Goal: Task Accomplishment & Management: Use online tool/utility

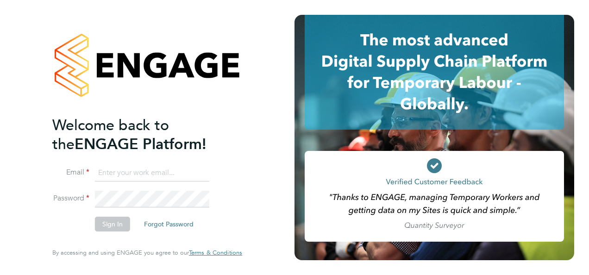
type input "akinbile.kenny@gmail.com"
click at [119, 224] on button "Sign In" at bounding box center [112, 224] width 35 height 15
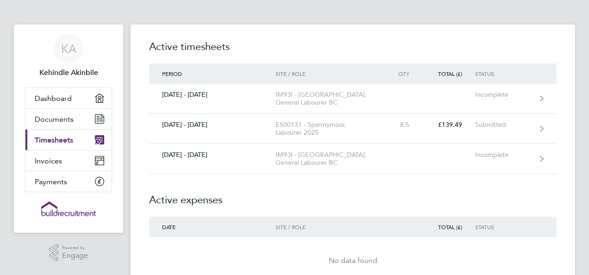
scroll to position [1, 0]
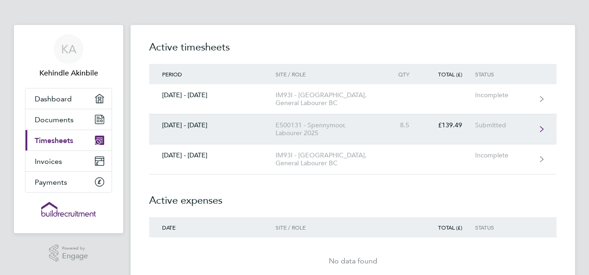
click at [329, 134] on div "E500131 - Spennymoor, Labourer 2025" at bounding box center [328, 129] width 106 height 16
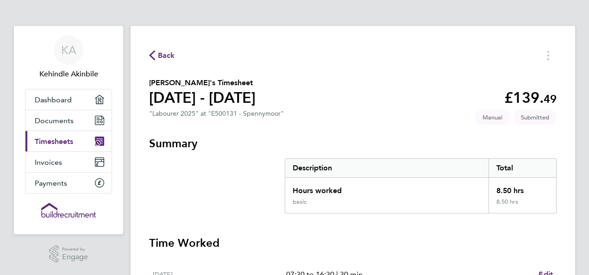
click at [149, 51] on icon "button" at bounding box center [152, 55] width 6 height 10
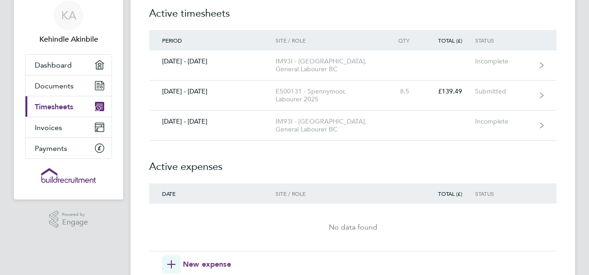
scroll to position [37, 0]
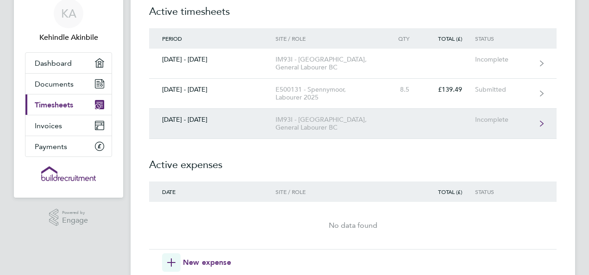
click at [356, 117] on div "IM93I - [GEOGRAPHIC_DATA], General Labourer BC" at bounding box center [328, 124] width 106 height 16
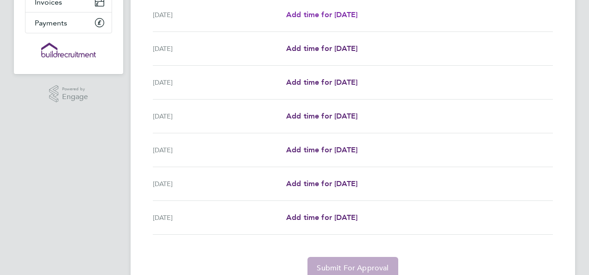
scroll to position [159, 0]
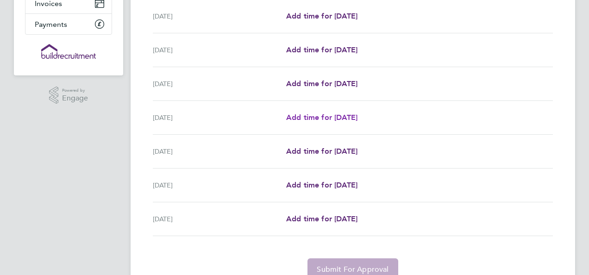
click at [330, 122] on link "Add time for [DATE]" at bounding box center [321, 117] width 71 height 11
select select "30"
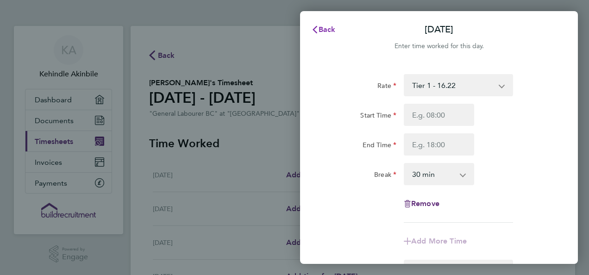
click at [321, 30] on span "Back" at bounding box center [326, 29] width 17 height 9
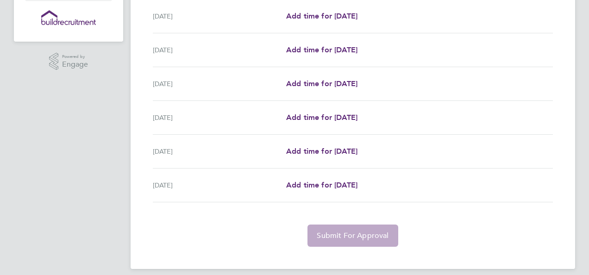
scroll to position [200, 0]
